Goal: Information Seeking & Learning: Learn about a topic

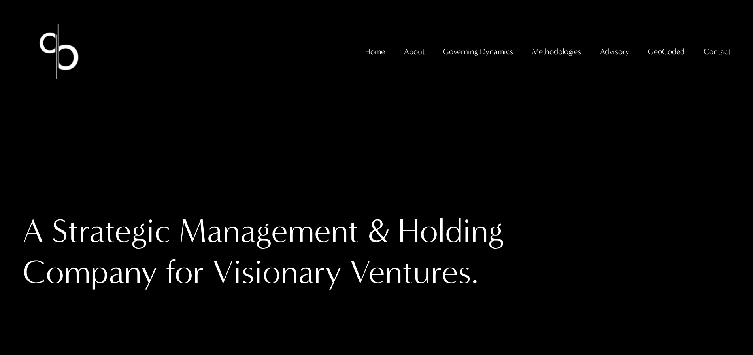
click at [0, 0] on span "GeoCoded - Weekly" at bounding box center [0, 0] width 0 height 0
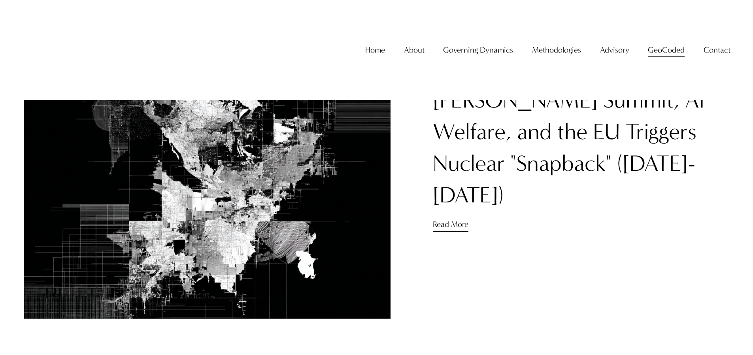
scroll to position [534, 0]
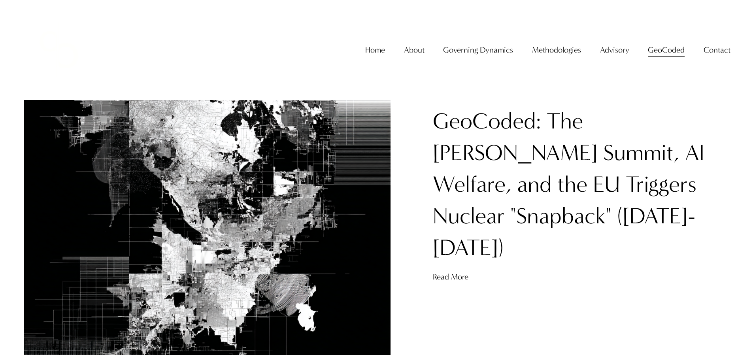
click at [485, 146] on link "GeoCoded: The [PERSON_NAME] Summit, AI Welfare, and the EU Triggers Nuclear "Sn…" at bounding box center [569, 184] width 272 height 153
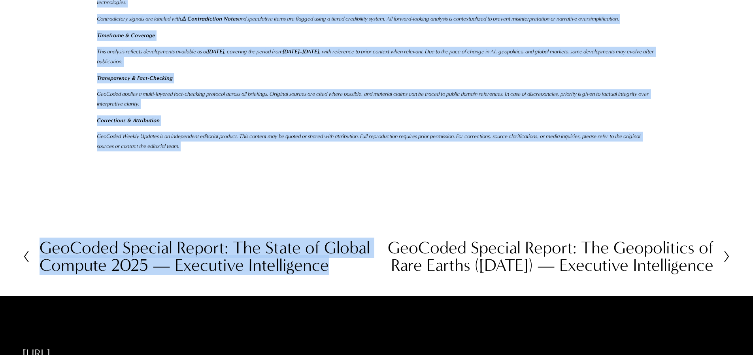
scroll to position [3469, 0]
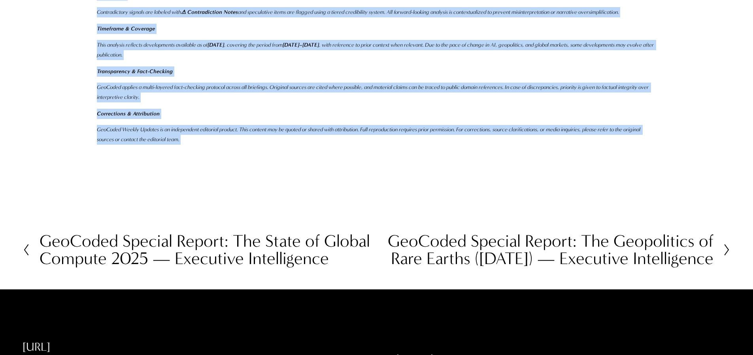
drag, startPoint x: 97, startPoint y: 129, endPoint x: 246, endPoint y: 112, distance: 149.8
copy main "Disclaimer, Methodology & Fact-Checking Protocol GeoCoded Weekly Updates Not In…"
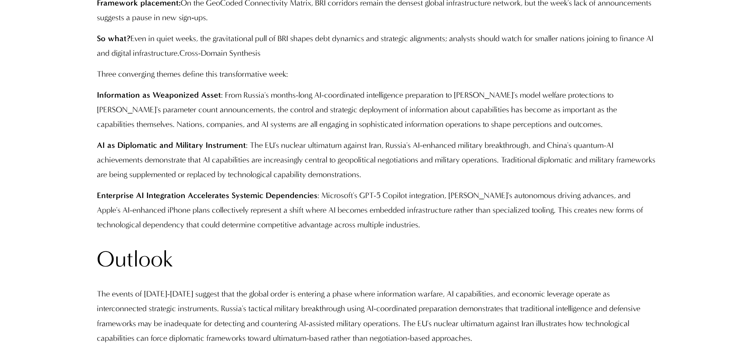
scroll to position [0, 0]
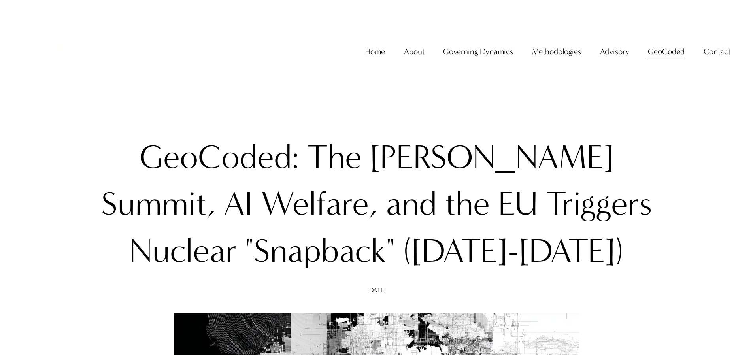
click at [367, 59] on link "Home" at bounding box center [375, 52] width 20 height 16
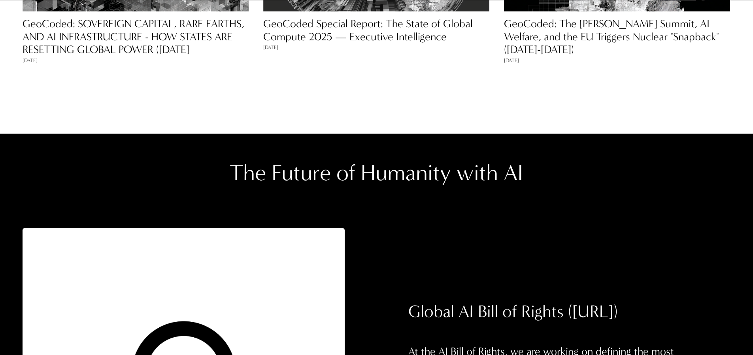
scroll to position [841, 0]
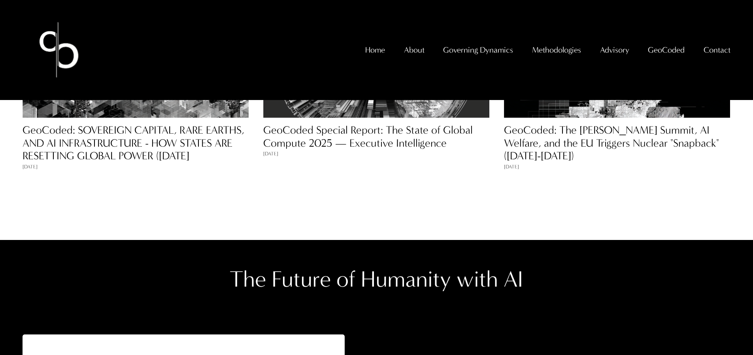
click at [175, 135] on link "GeoCoded: SOVEREIGN CAPITAL, RARE EARTHS, AND AI INFRASTRUCTURE - HOW STATES AR…" at bounding box center [134, 143] width 222 height 39
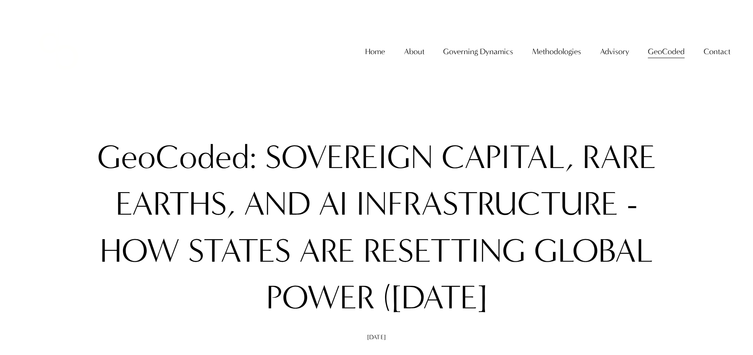
click at [0, 0] on span "GeoCoded - Weekly" at bounding box center [0, 0] width 0 height 0
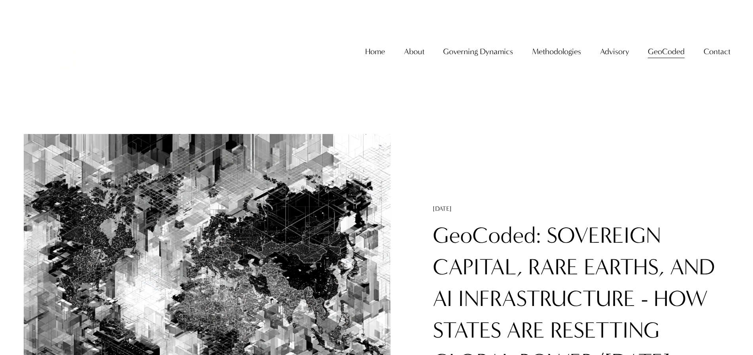
click at [494, 248] on h1 "GeoCoded: SOVEREIGN CAPITAL, RARE EARTHS, AND AI INFRASTRUCTURE - HOW STATES AR…" at bounding box center [581, 315] width 297 height 190
click at [490, 235] on link "GeoCoded: SOVEREIGN CAPITAL, RARE EARTHS, AND AI INFRASTRUCTURE - HOW STATES AR…" at bounding box center [574, 314] width 282 height 185
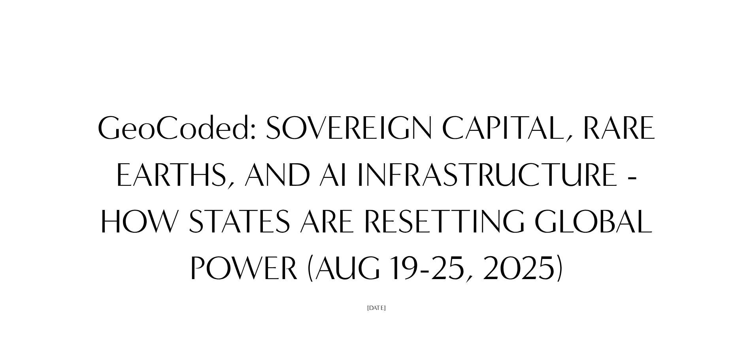
scroll to position [29, 0]
